Goal: Information Seeking & Learning: Understand process/instructions

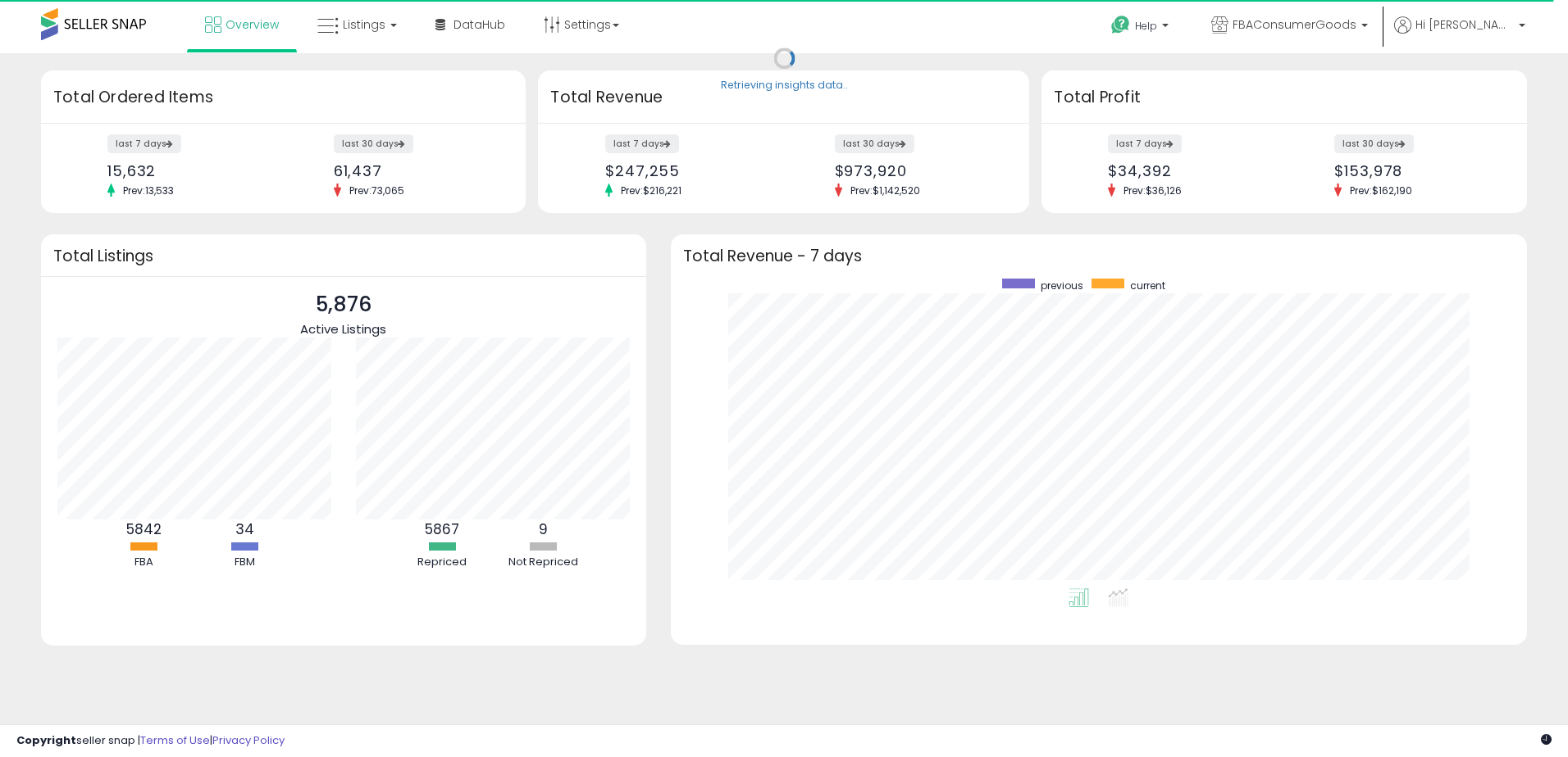
scroll to position [310, 823]
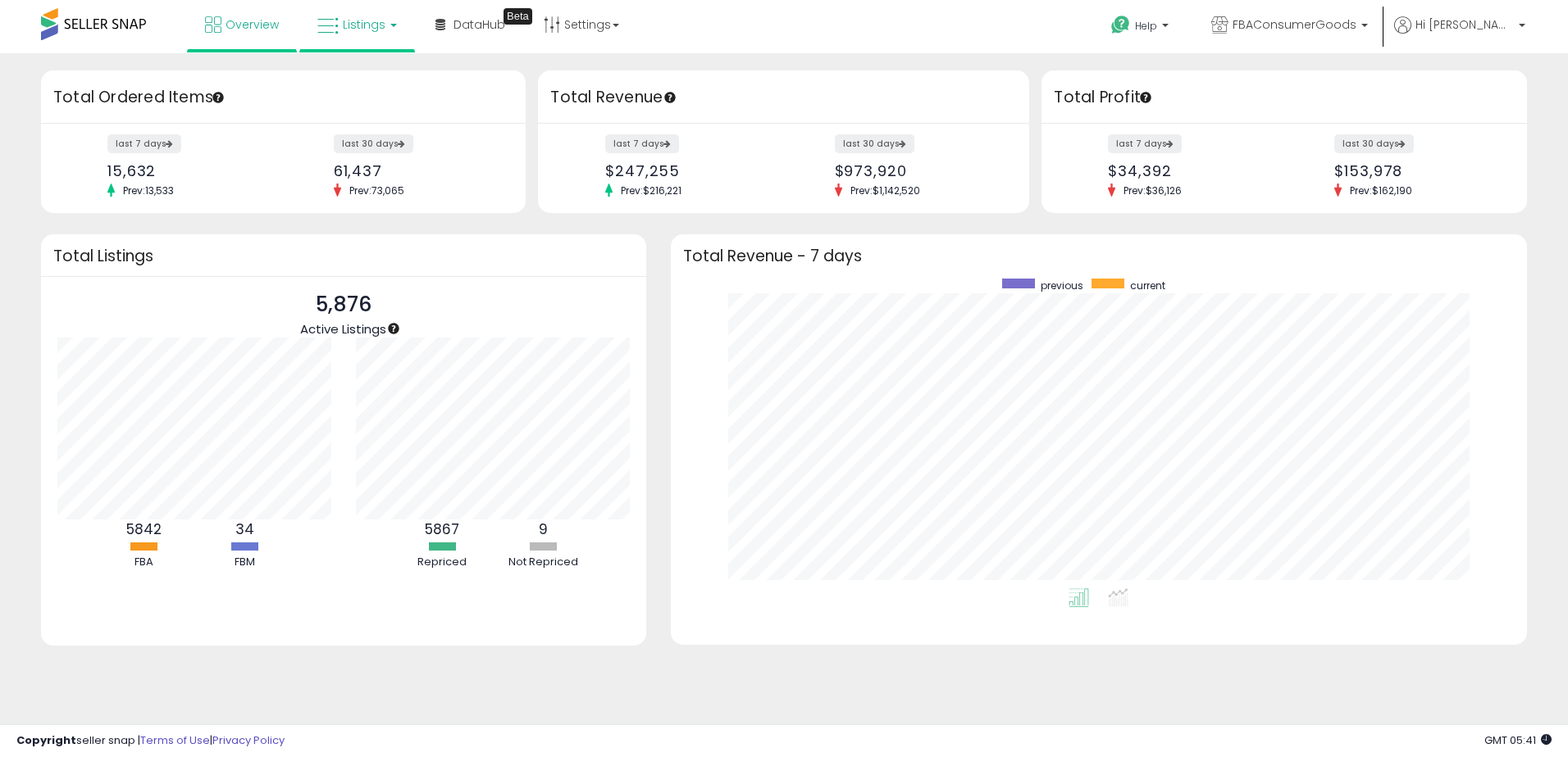
click at [352, 21] on span "Listings" at bounding box center [364, 25] width 43 height 17
click at [567, 21] on link "Settings" at bounding box center [582, 25] width 100 height 49
click at [690, 31] on div "Overview Listings DataHub Beta" at bounding box center [505, 34] width 1036 height 69
click at [1495, 18] on span "Hi [PERSON_NAME]" at bounding box center [1464, 25] width 98 height 17
click at [1357, 25] on span "FBAConsumerGoods" at bounding box center [1293, 25] width 124 height 17
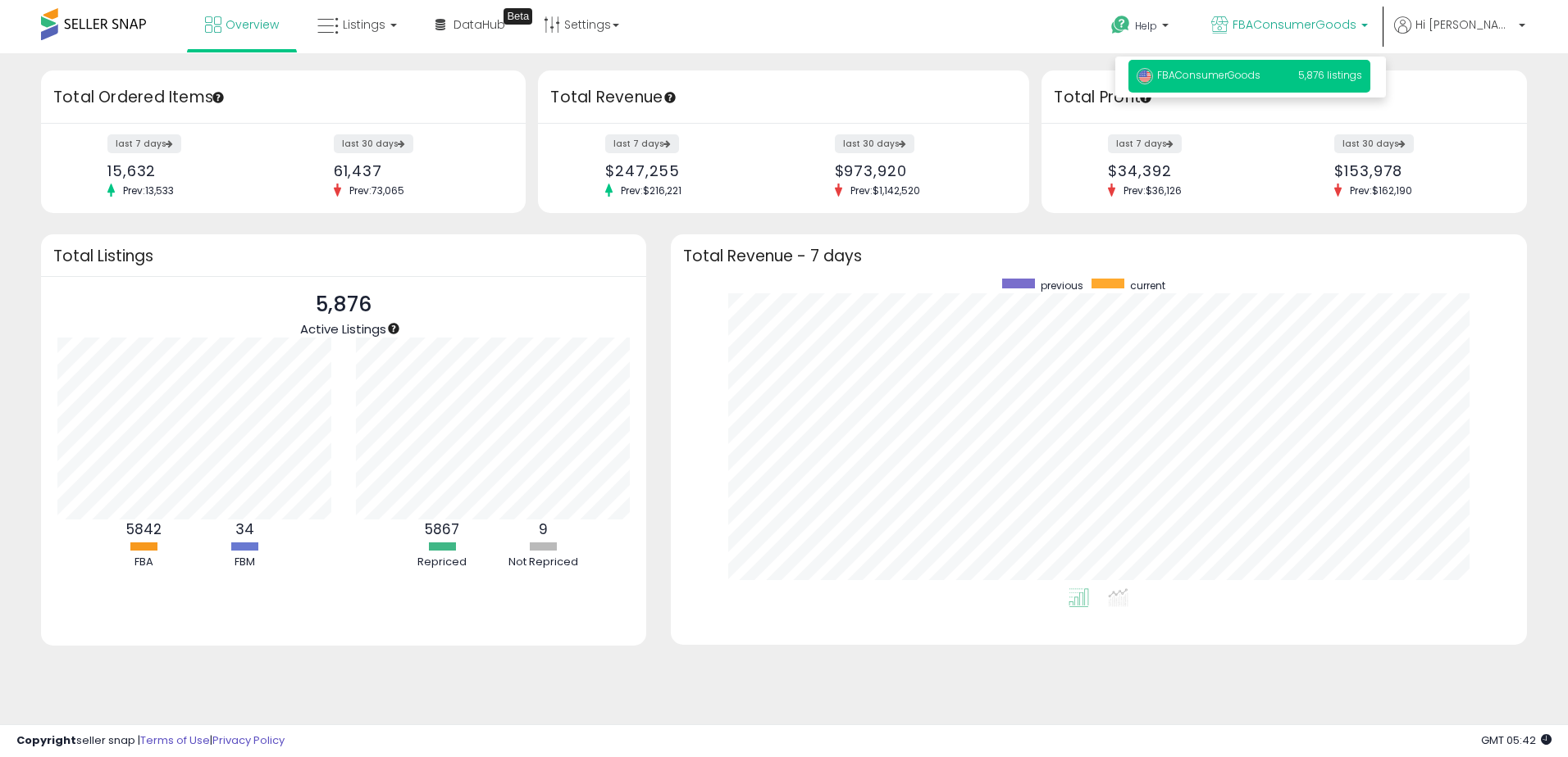
click at [1071, 28] on div "Help Contact Support Search Knowledge Hub Request a Feature Hi [PERSON_NAME]" at bounding box center [1284, 34] width 519 height 69
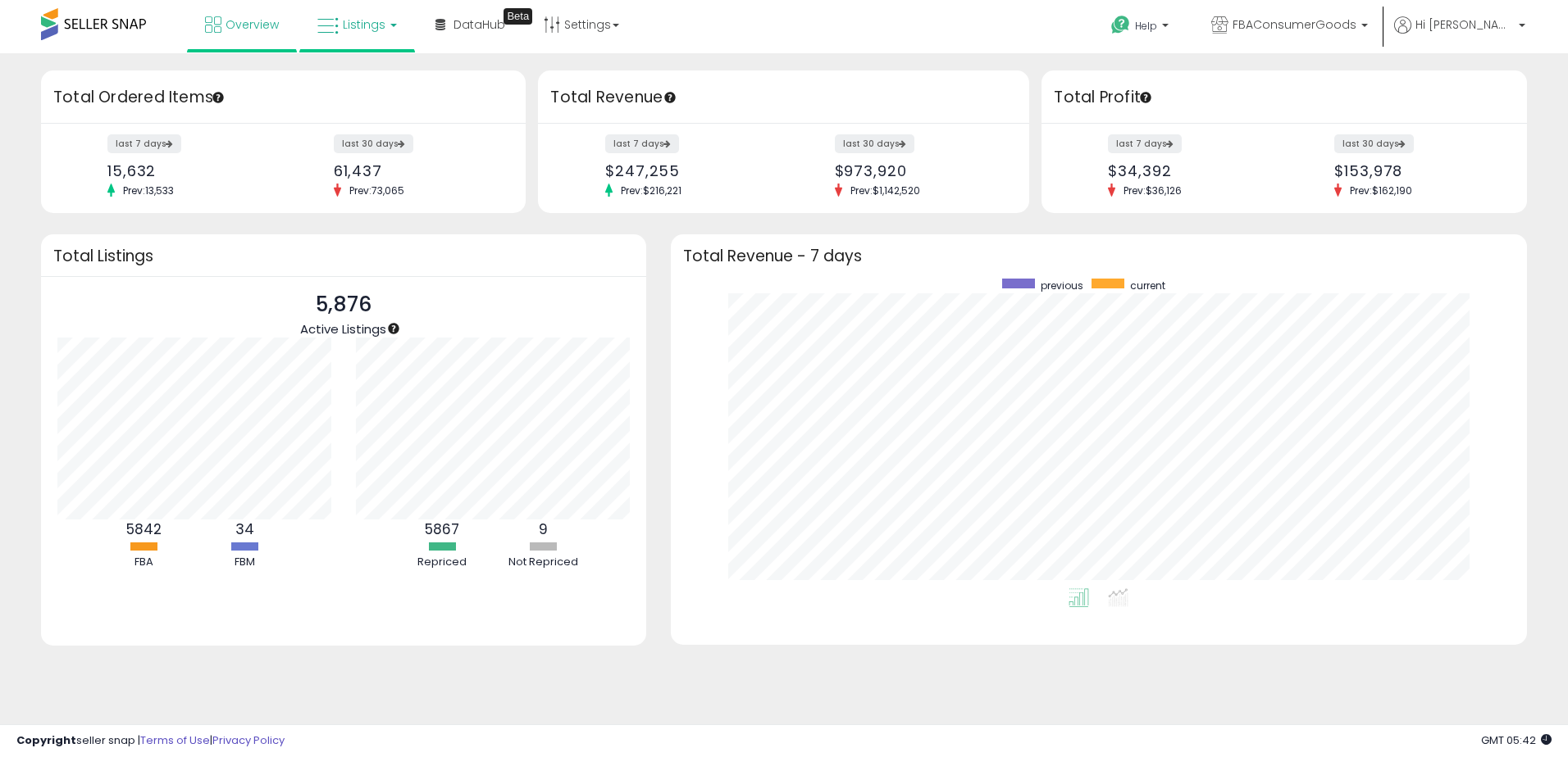
click at [361, 25] on span "Listings" at bounding box center [364, 25] width 43 height 17
click at [1157, 24] on span "Help" at bounding box center [1145, 25] width 22 height 14
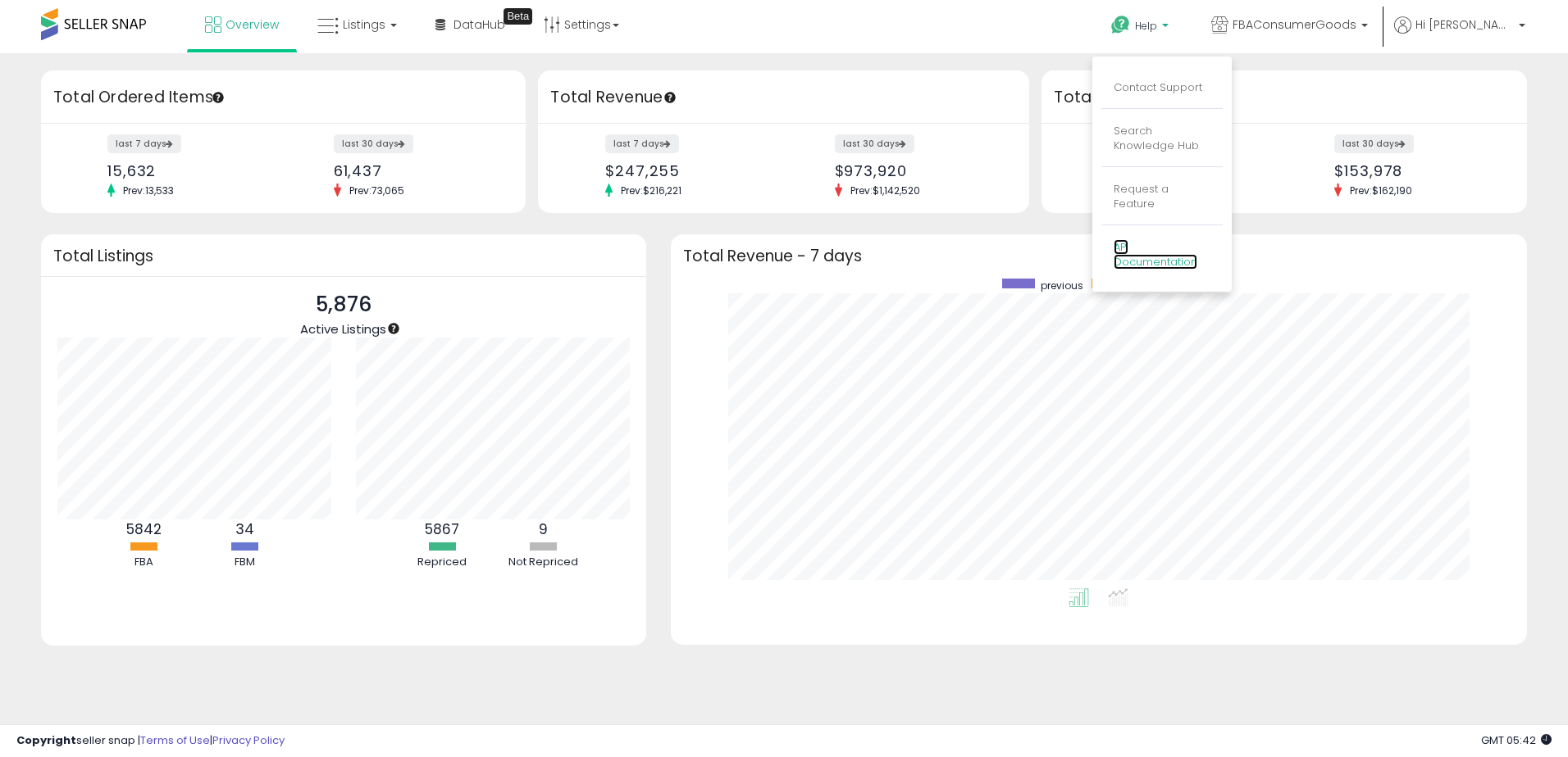
click at [1197, 250] on link "API Documentation" at bounding box center [1155, 255] width 83 height 32
